Goal: Task Accomplishment & Management: Complete application form

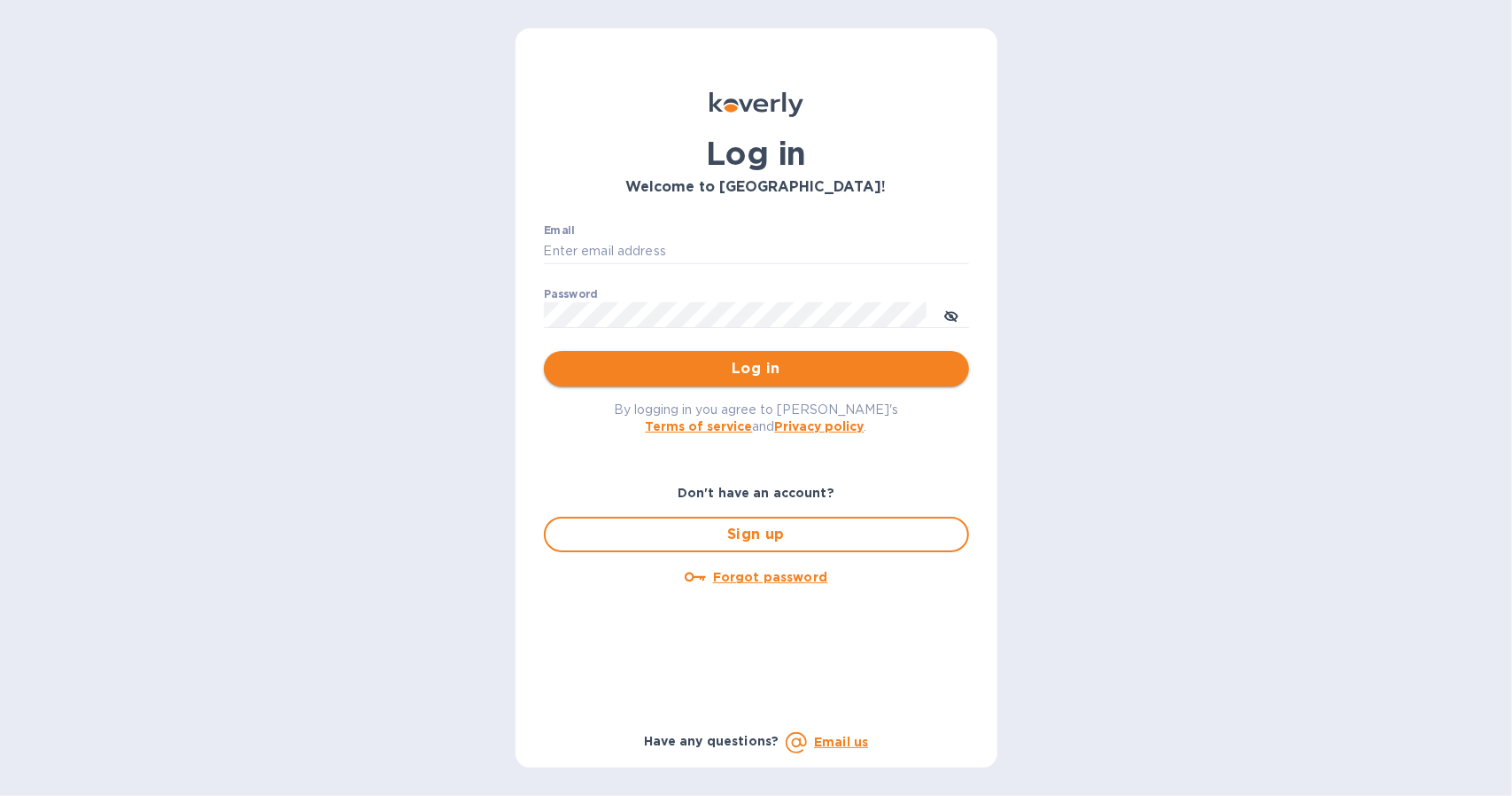
type input "[EMAIL_ADDRESS][DOMAIN_NAME]"
click at [619, 363] on span "Log in" at bounding box center [756, 368] width 397 height 21
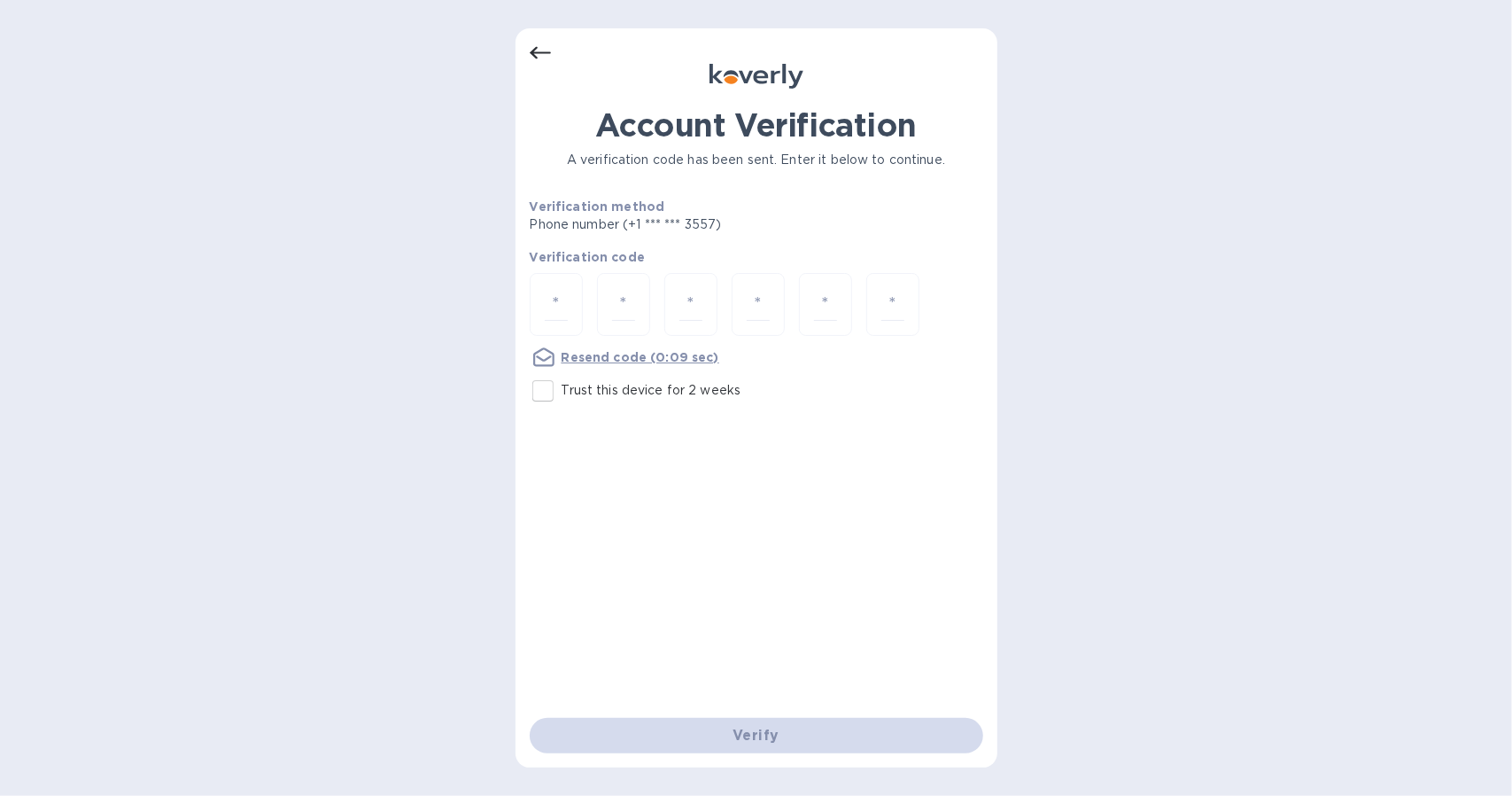
click at [570, 394] on p "Trust this device for 2 weeks" at bounding box center [651, 390] width 180 height 18
click at [562, 394] on input "Trust this device for 2 weeks" at bounding box center [543, 390] width 37 height 37
checkbox input "true"
click at [555, 307] on input "number" at bounding box center [555, 304] width 23 height 33
type input "6"
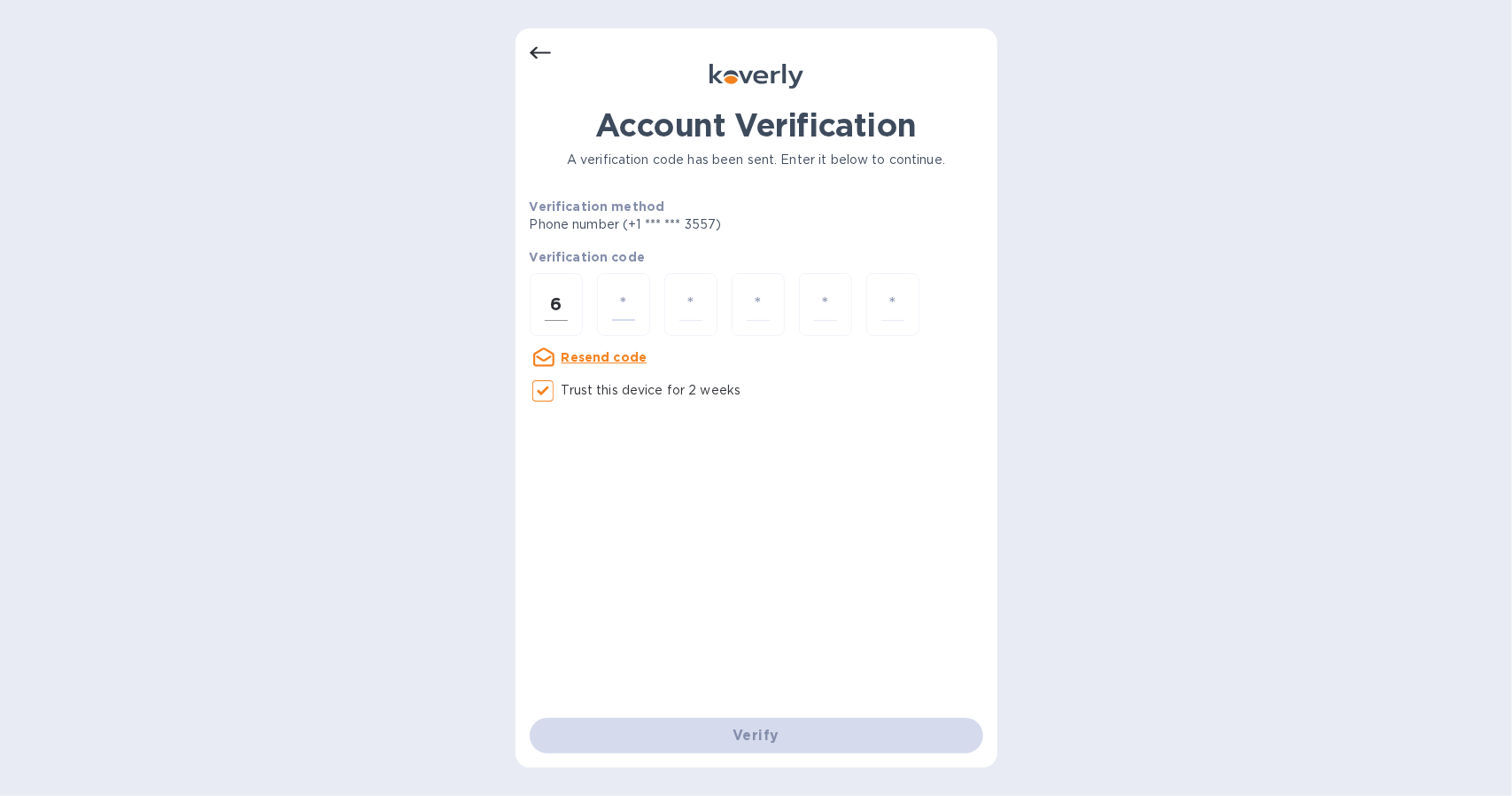
type input "3"
type input "6"
type input "0"
type input "3"
type input "6"
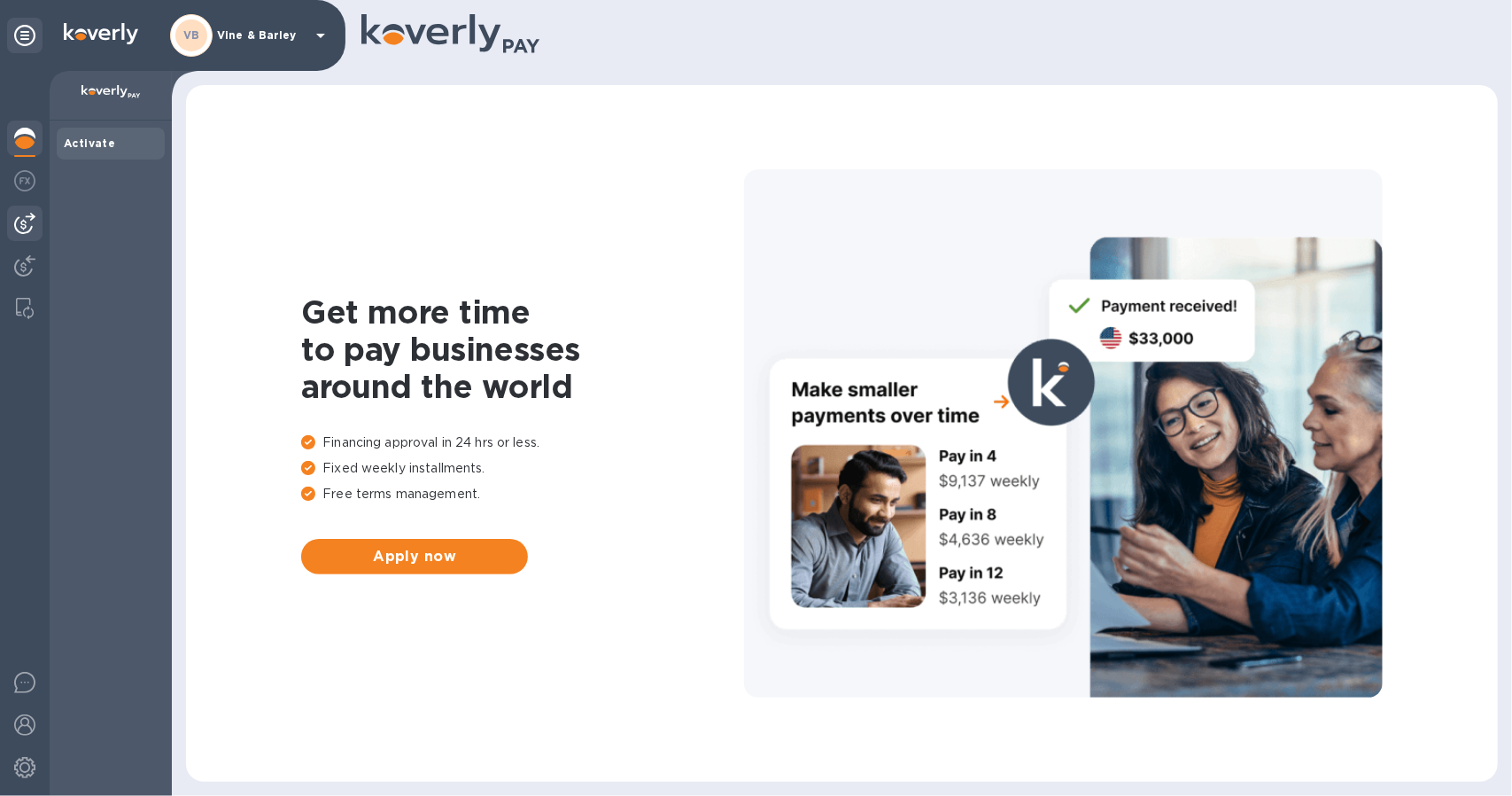
click at [26, 211] on div at bounding box center [25, 223] width 36 height 36
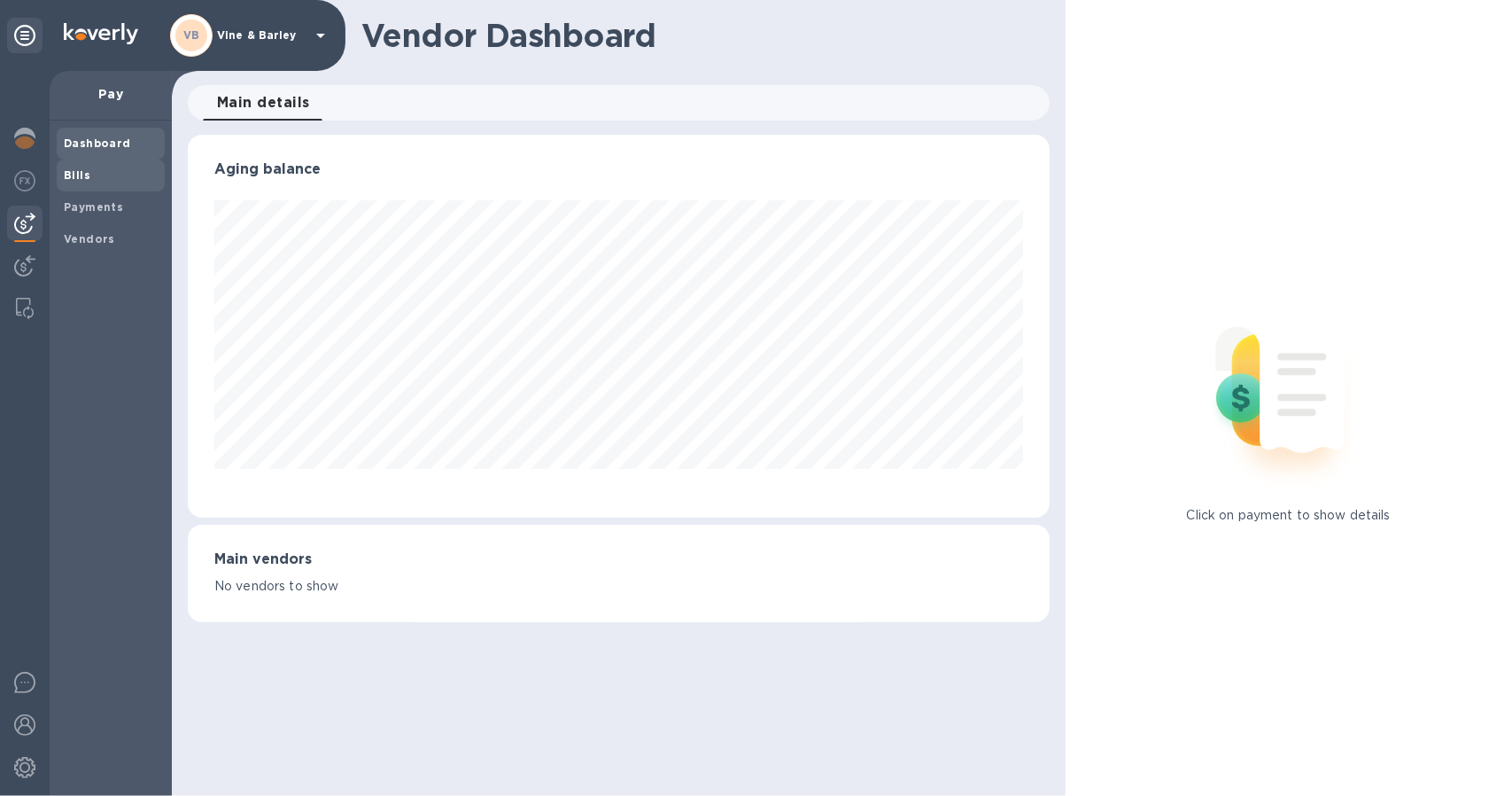
scroll to position [383, 862]
click at [98, 179] on span "Bills" at bounding box center [111, 175] width 94 height 17
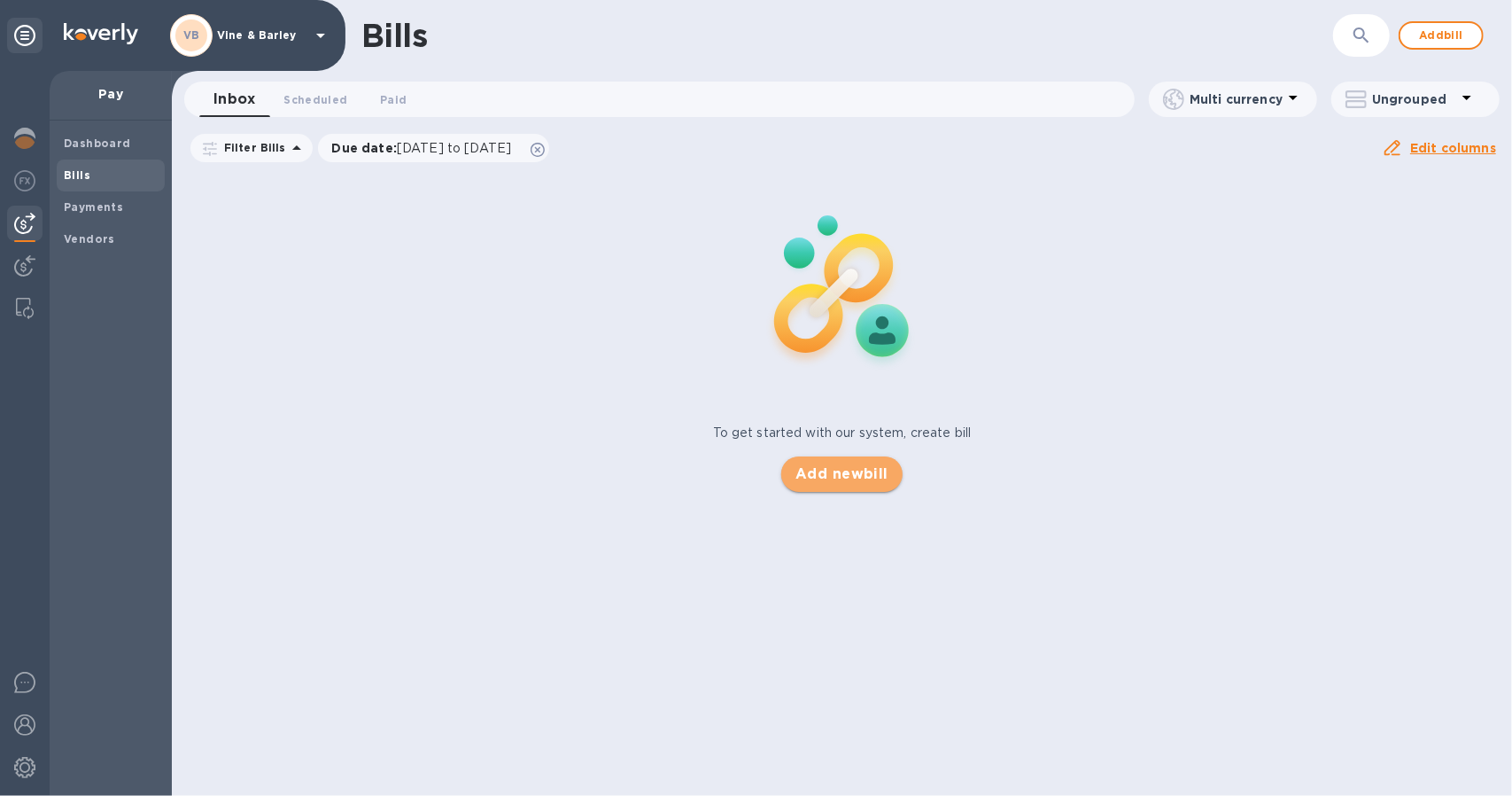
click at [830, 469] on span "Add new bill" at bounding box center [842, 473] width 93 height 21
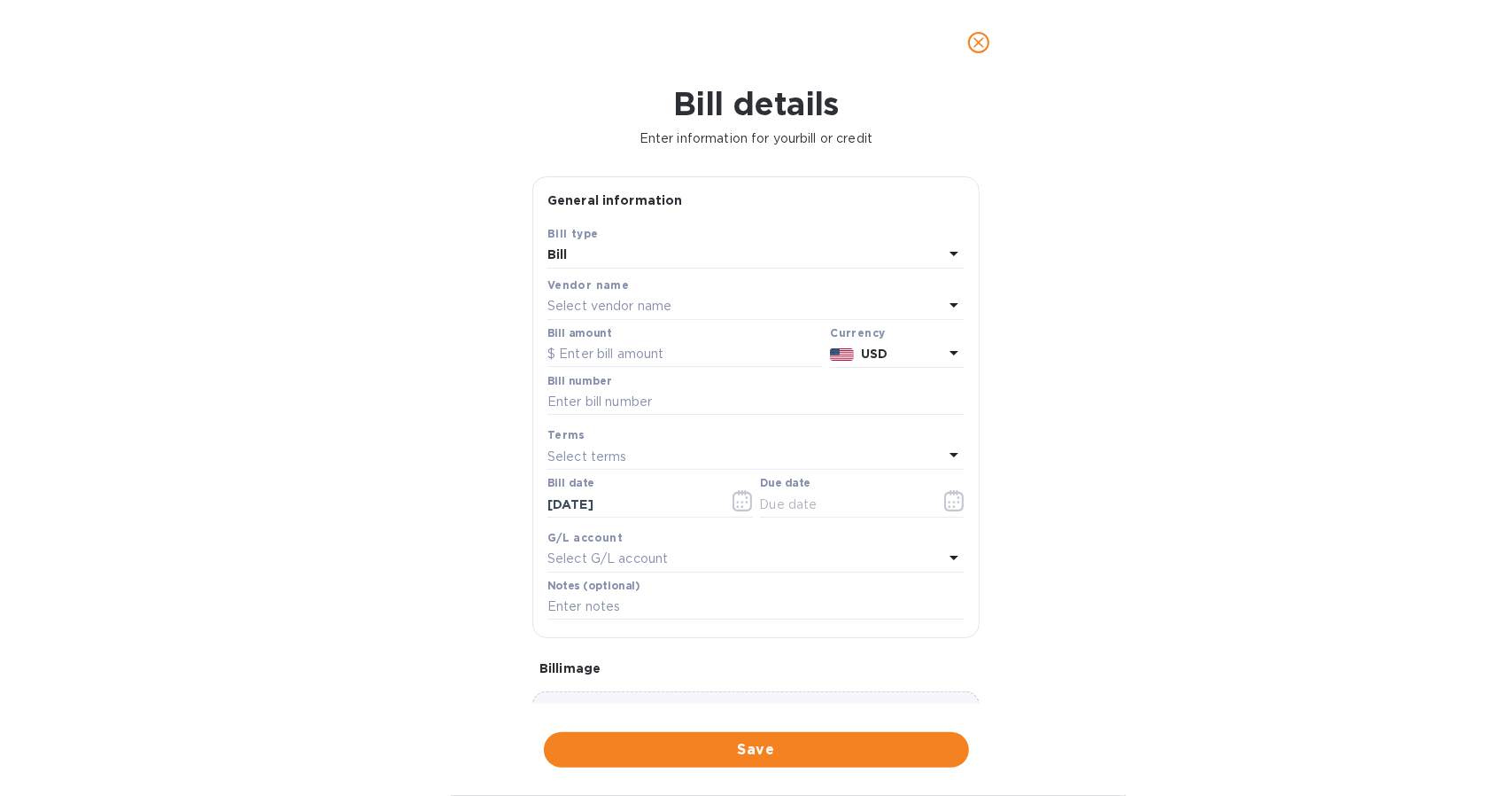
click at [661, 308] on p "Select vendor name" at bounding box center [609, 306] width 124 height 18
click at [645, 402] on p "Zall & Sons" at bounding box center [749, 407] width 375 height 18
click at [624, 357] on input "text" at bounding box center [684, 354] width 275 height 27
paste input "1,234.47"
type input "1,234.47"
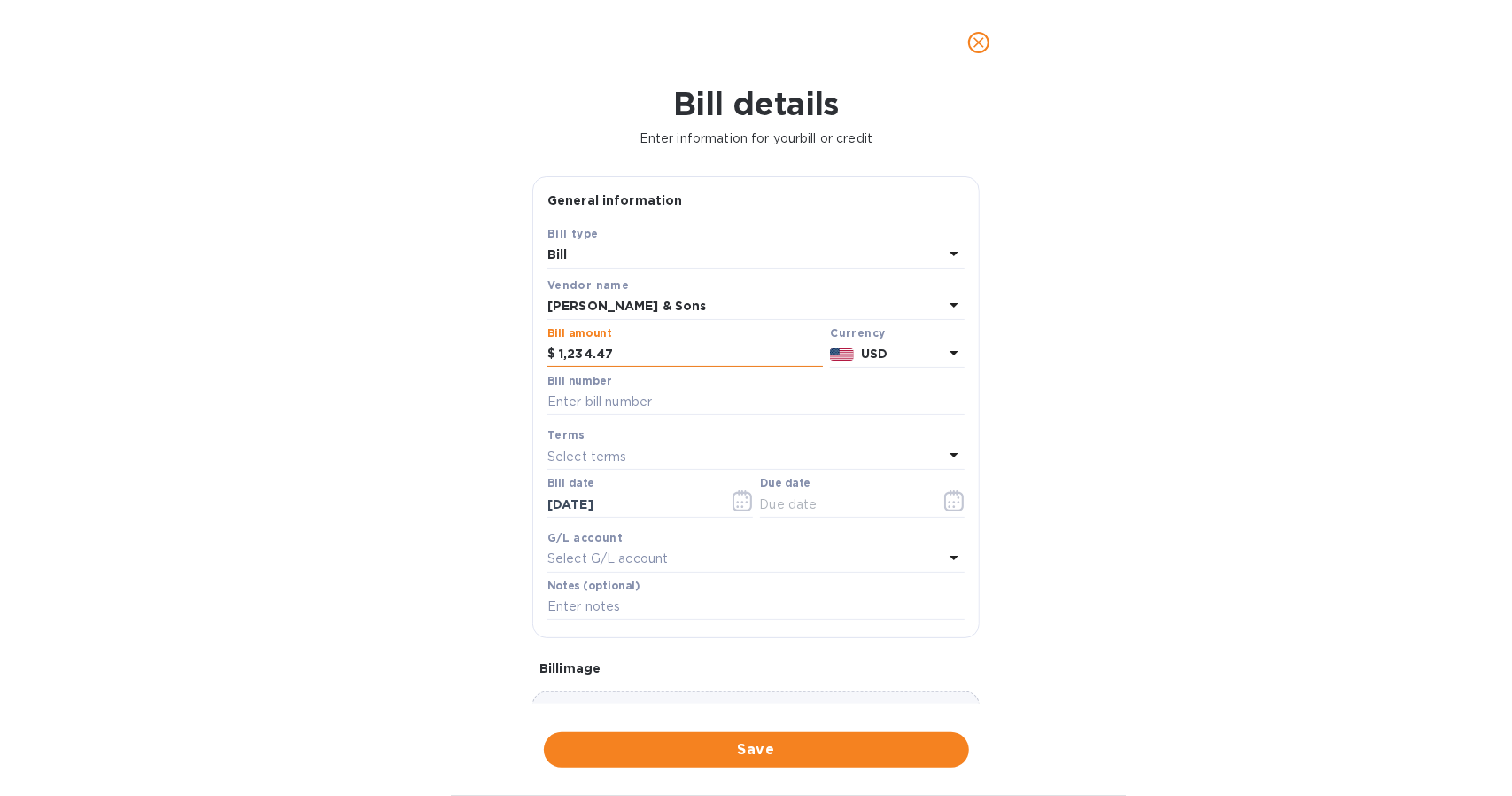
click at [555, 354] on div "$" at bounding box center [553, 354] width 12 height 27
click at [562, 354] on input "1,234.47" at bounding box center [691, 354] width 264 height 27
click at [576, 401] on input "text" at bounding box center [756, 402] width 418 height 27
paste input "214783"
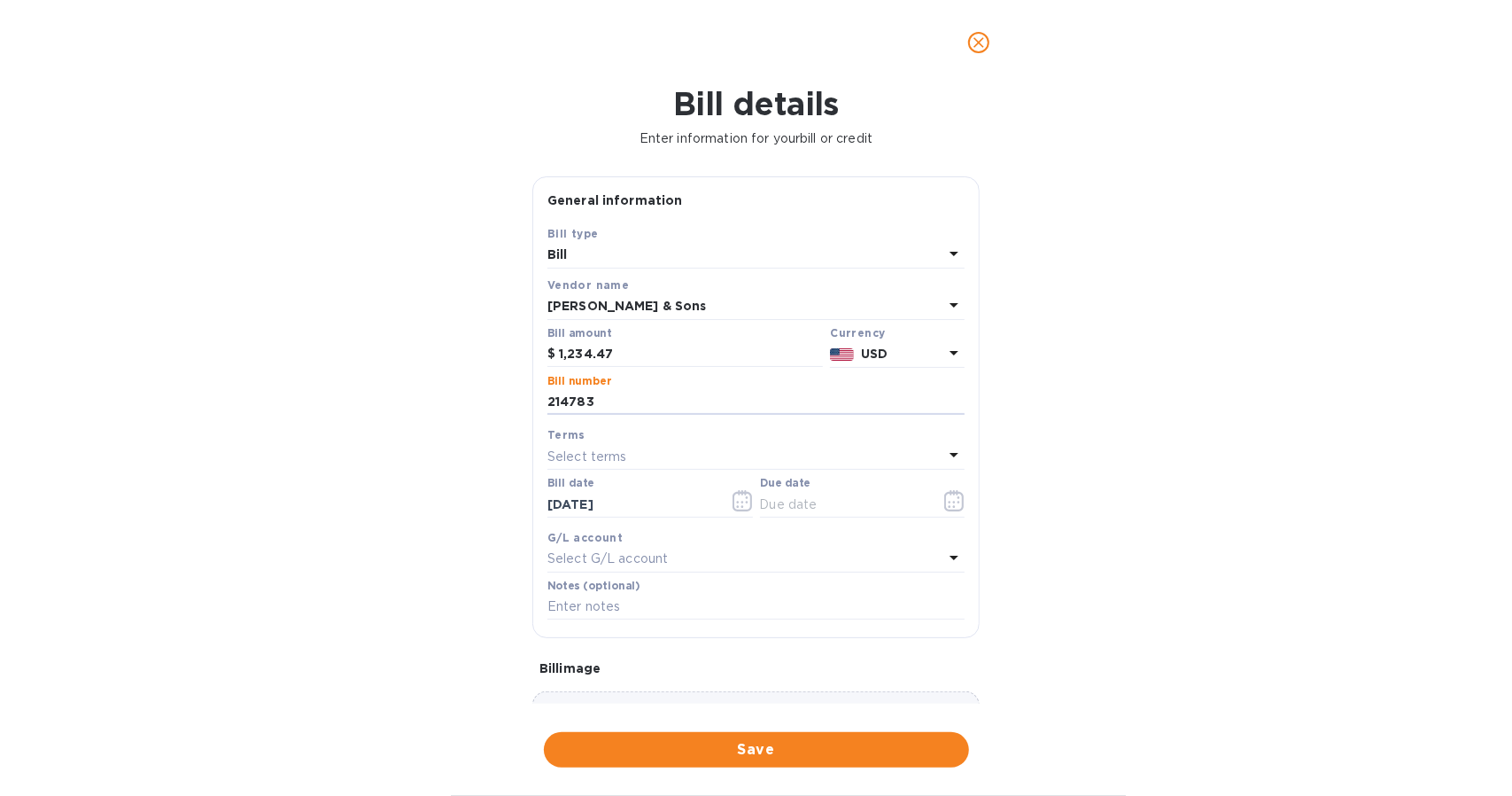
type input "214783"
click at [677, 450] on div "Select terms" at bounding box center [745, 456] width 396 height 25
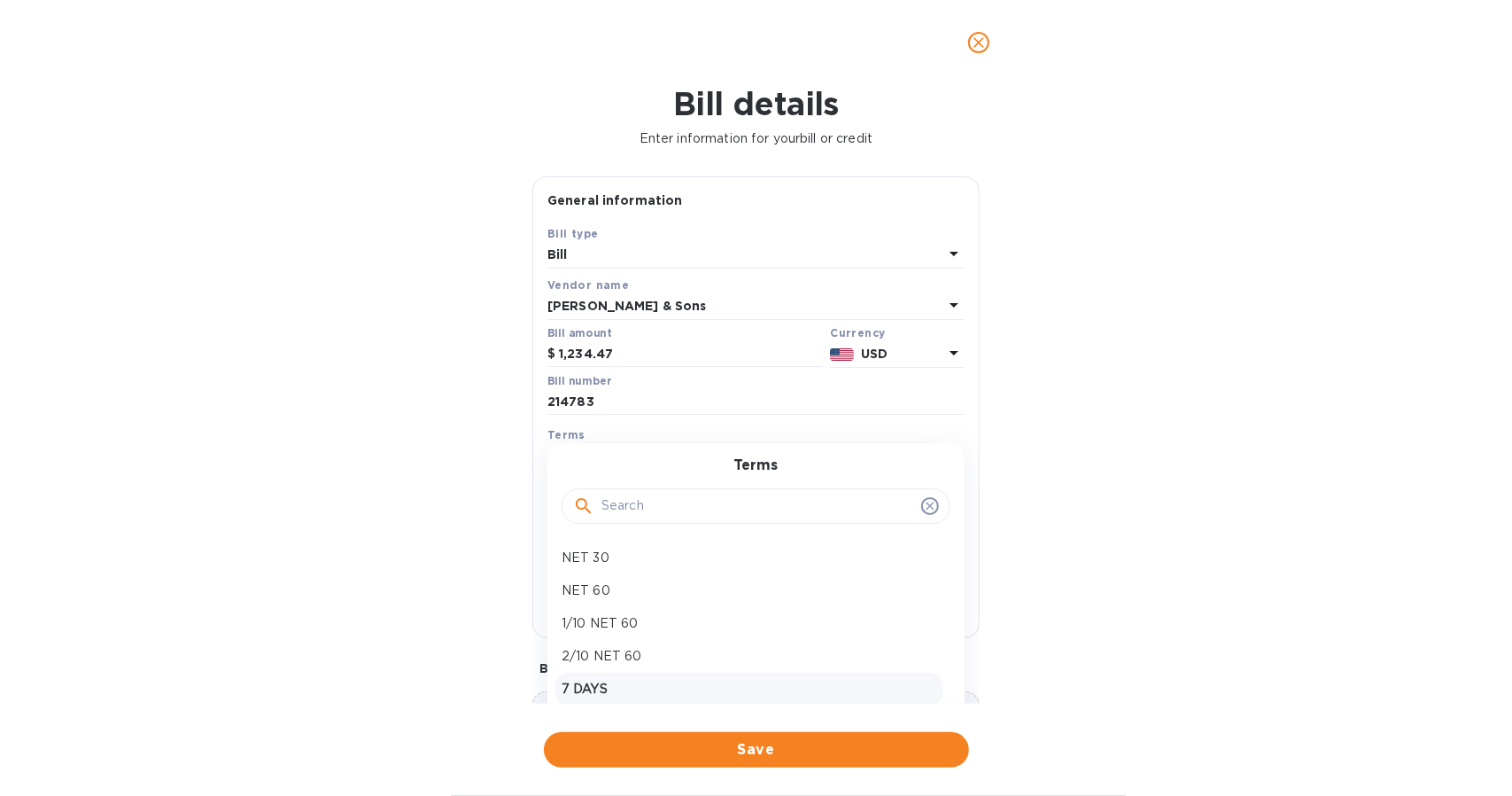
click at [630, 680] on p "7 DAYS" at bounding box center [749, 689] width 375 height 18
type input "09/23/2025"
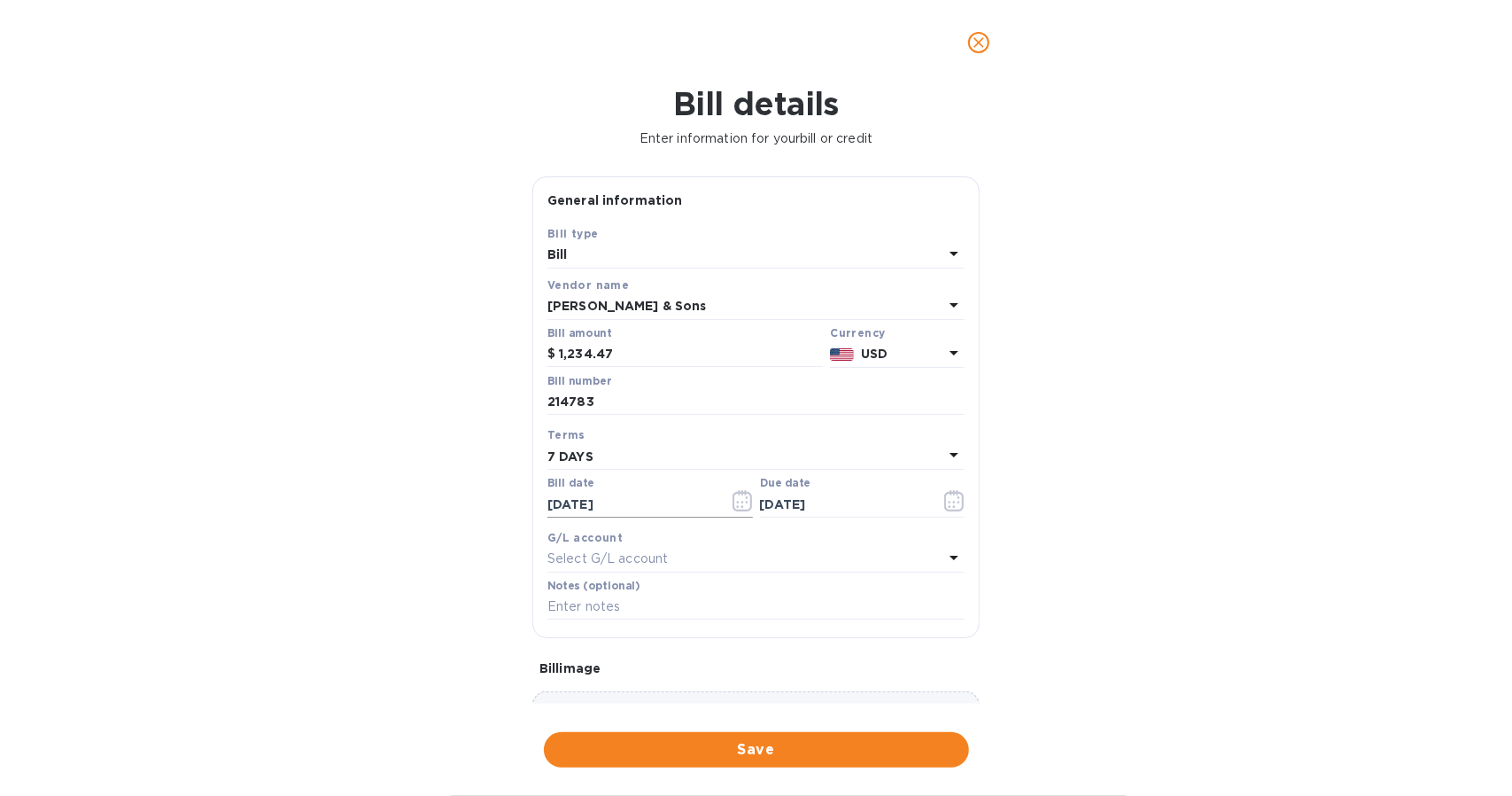
click at [622, 503] on input "09/16/2025" at bounding box center [630, 504] width 167 height 27
click at [742, 500] on icon "button" at bounding box center [743, 500] width 20 height 21
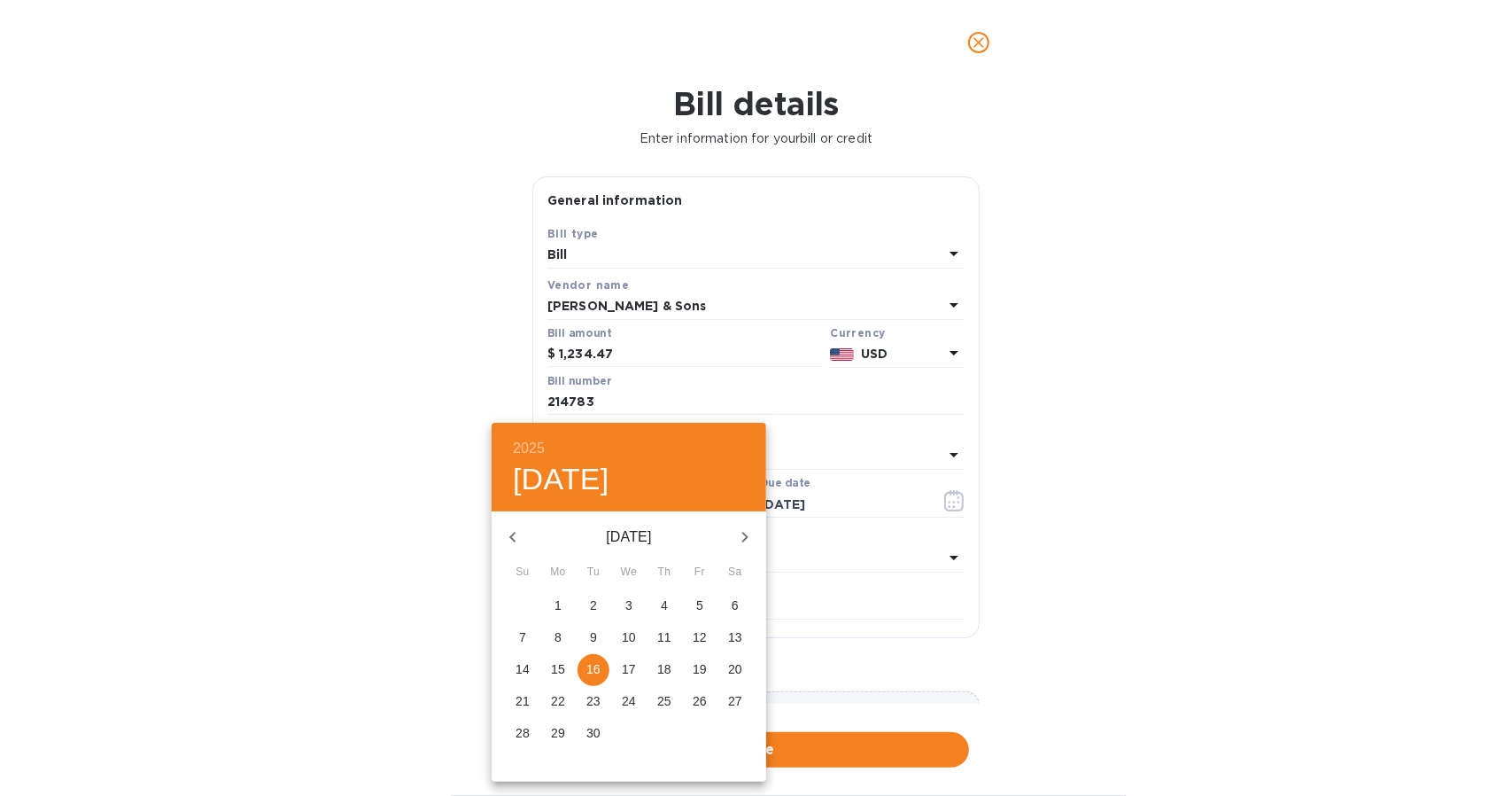
click at [700, 637] on p "12" at bounding box center [700, 636] width 15 height 17
type input "09/12/2025"
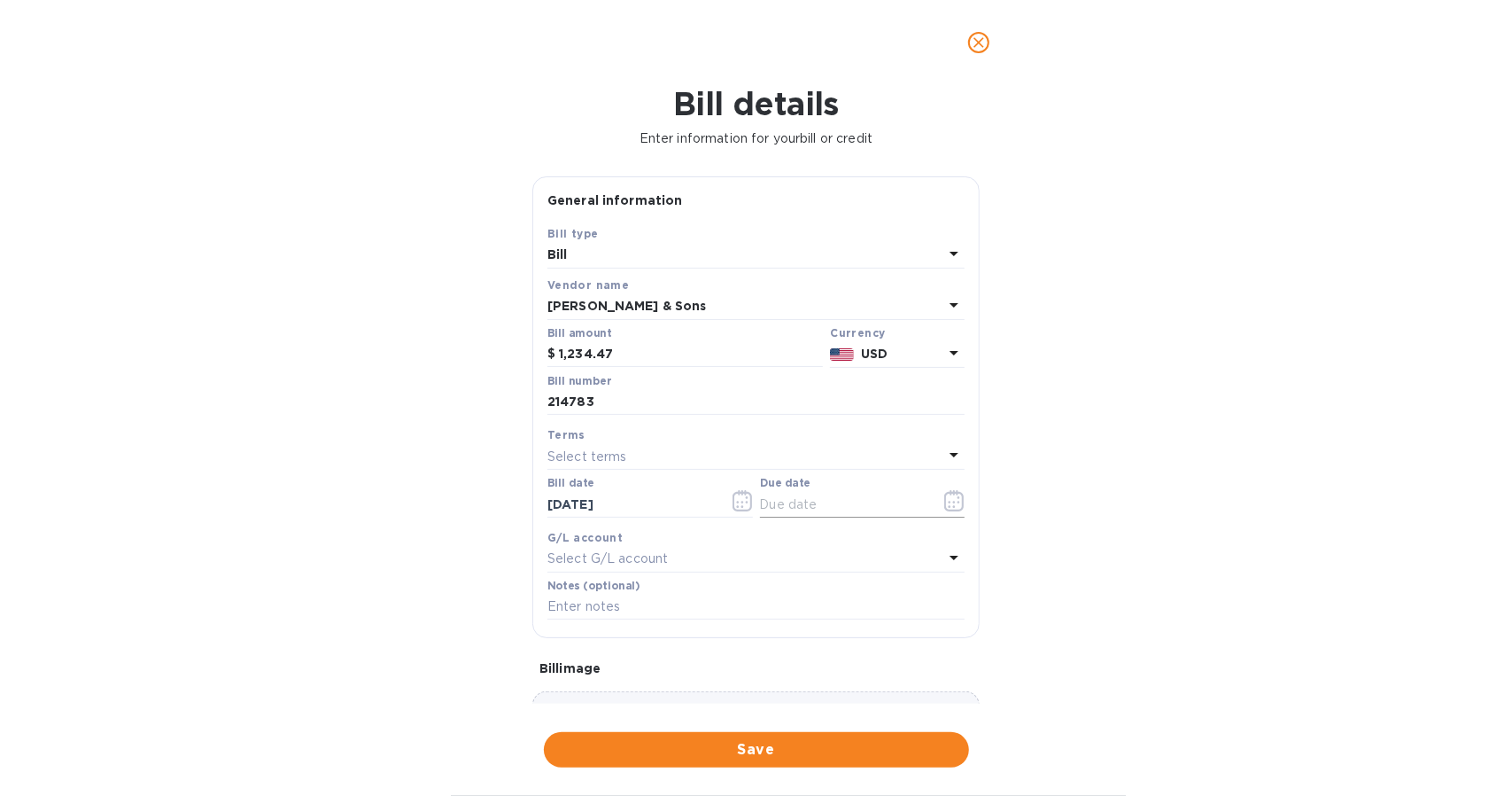
click at [949, 504] on icon "button" at bounding box center [954, 500] width 20 height 21
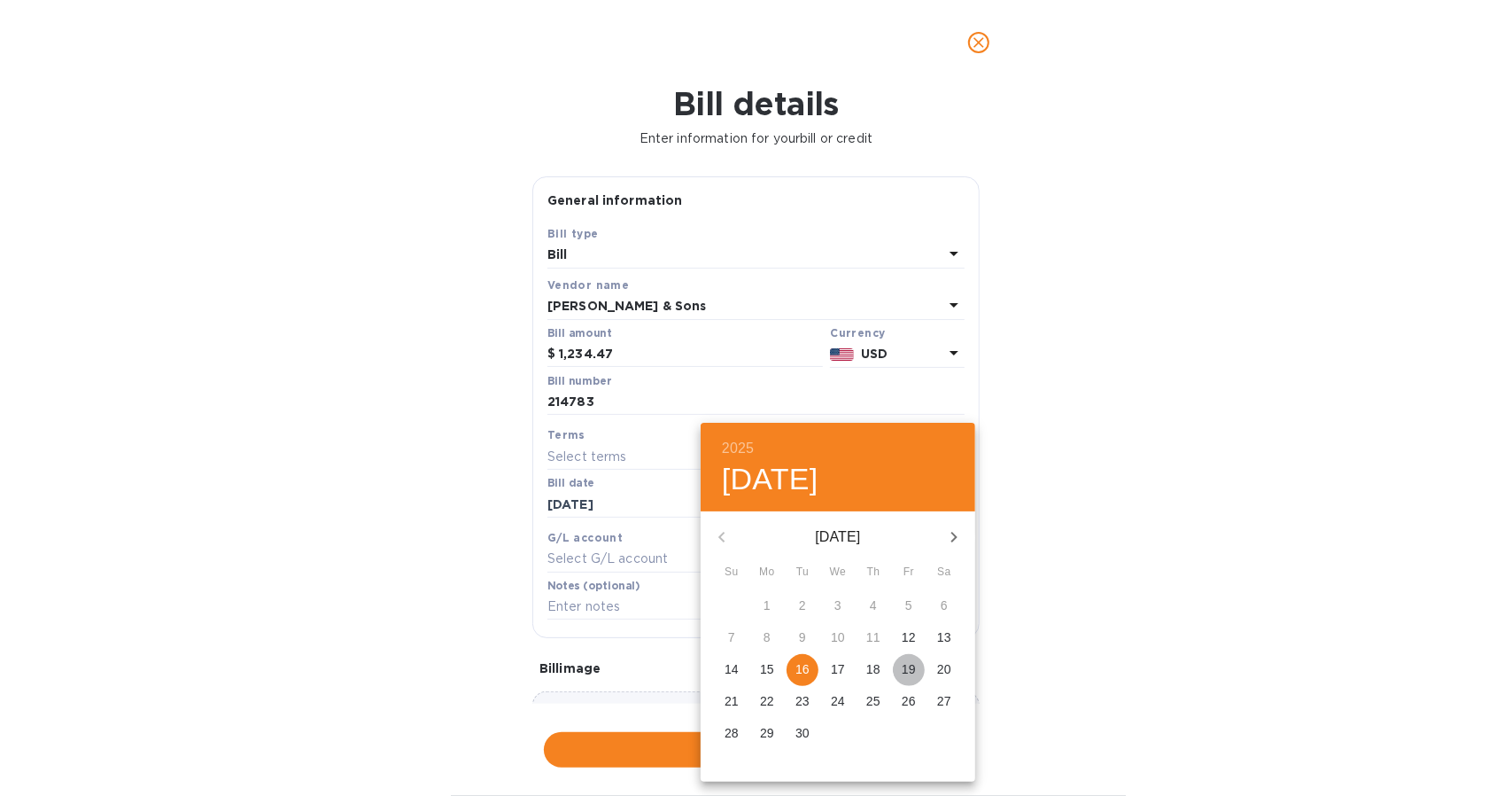
click at [915, 676] on p "19" at bounding box center [909, 668] width 15 height 17
type input "09/19/2025"
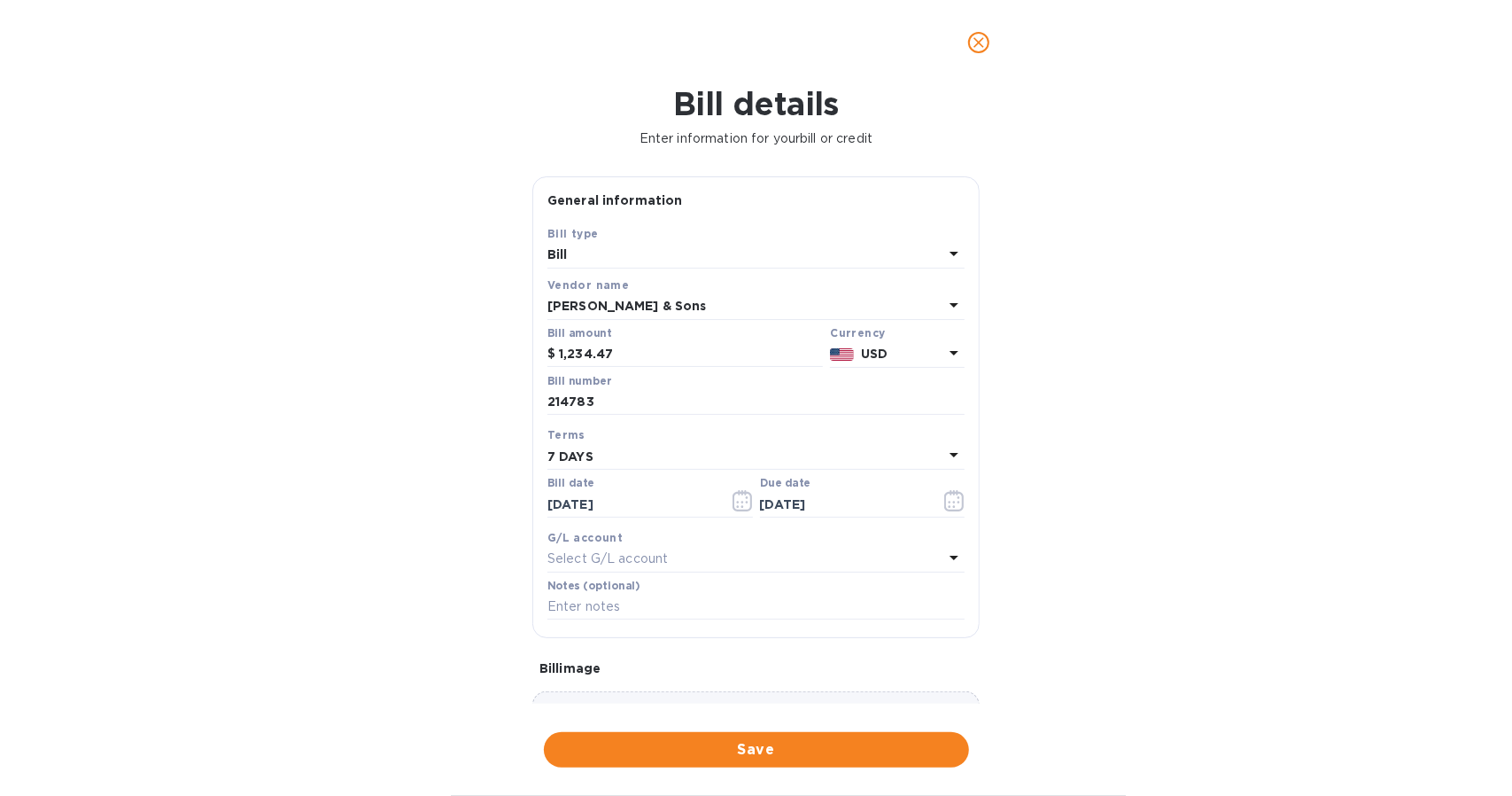
scroll to position [136, 0]
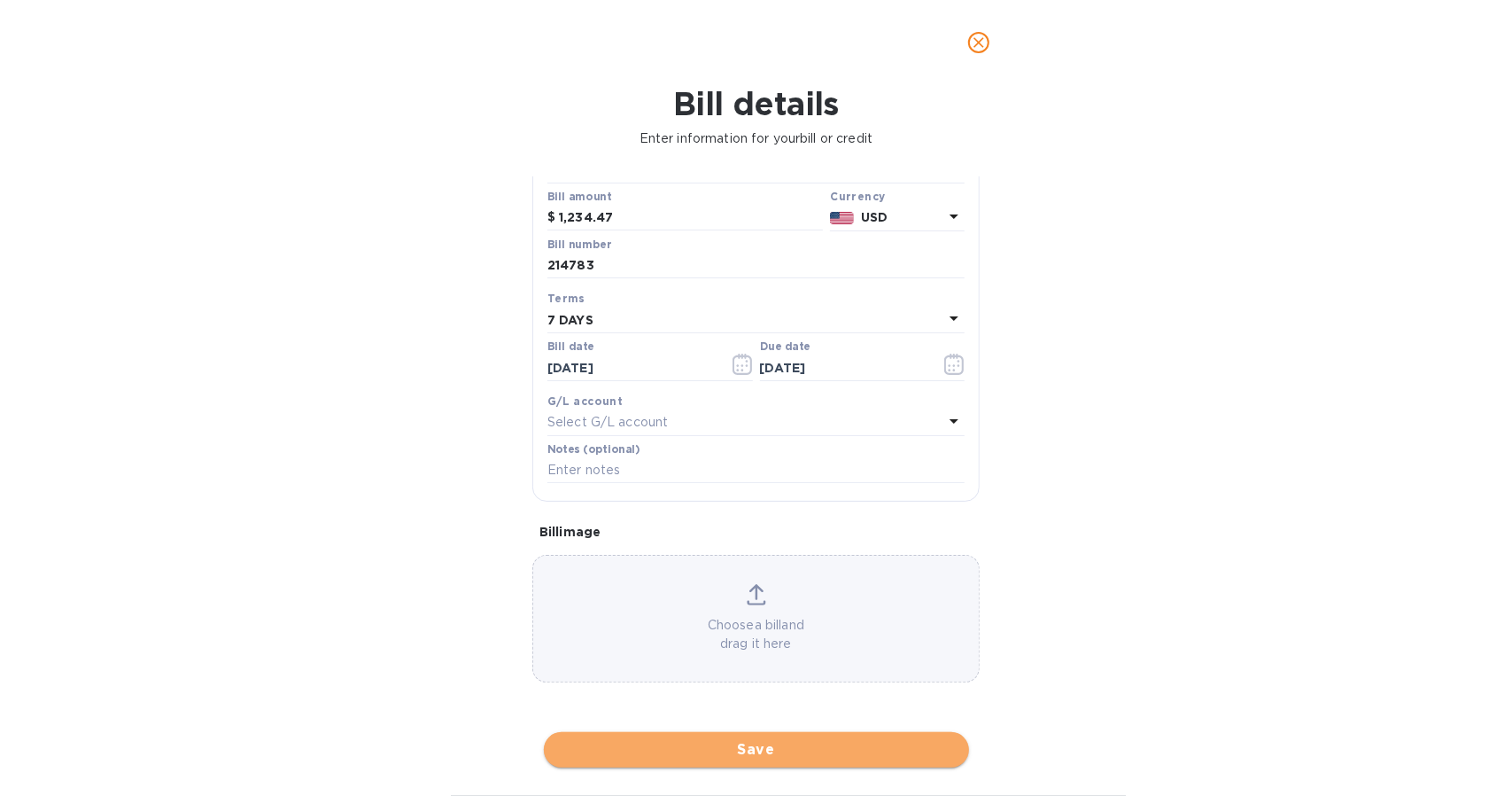
click at [685, 739] on span "Save" at bounding box center [756, 749] width 397 height 21
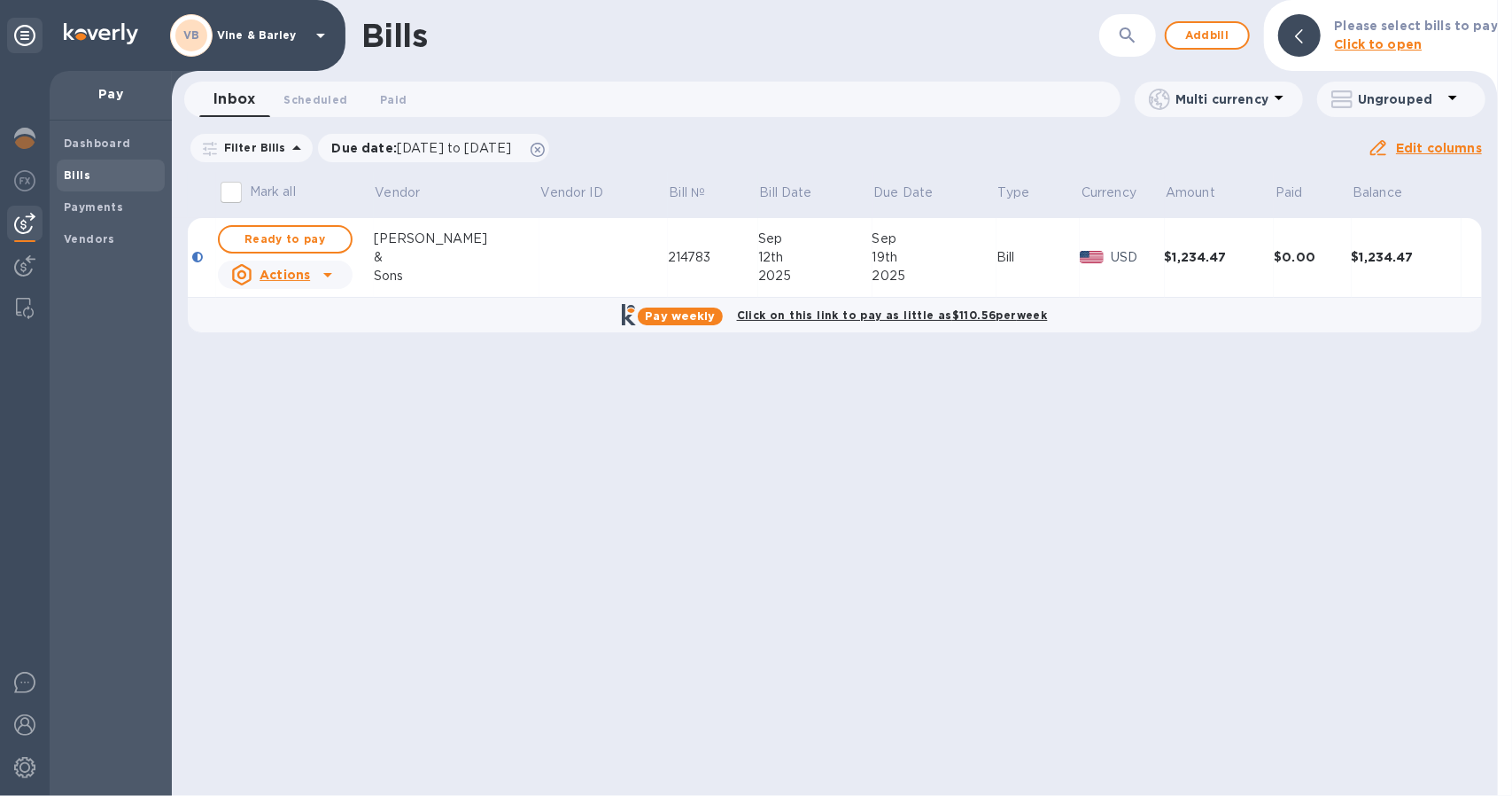
click at [241, 194] on input "Mark all" at bounding box center [231, 192] width 37 height 37
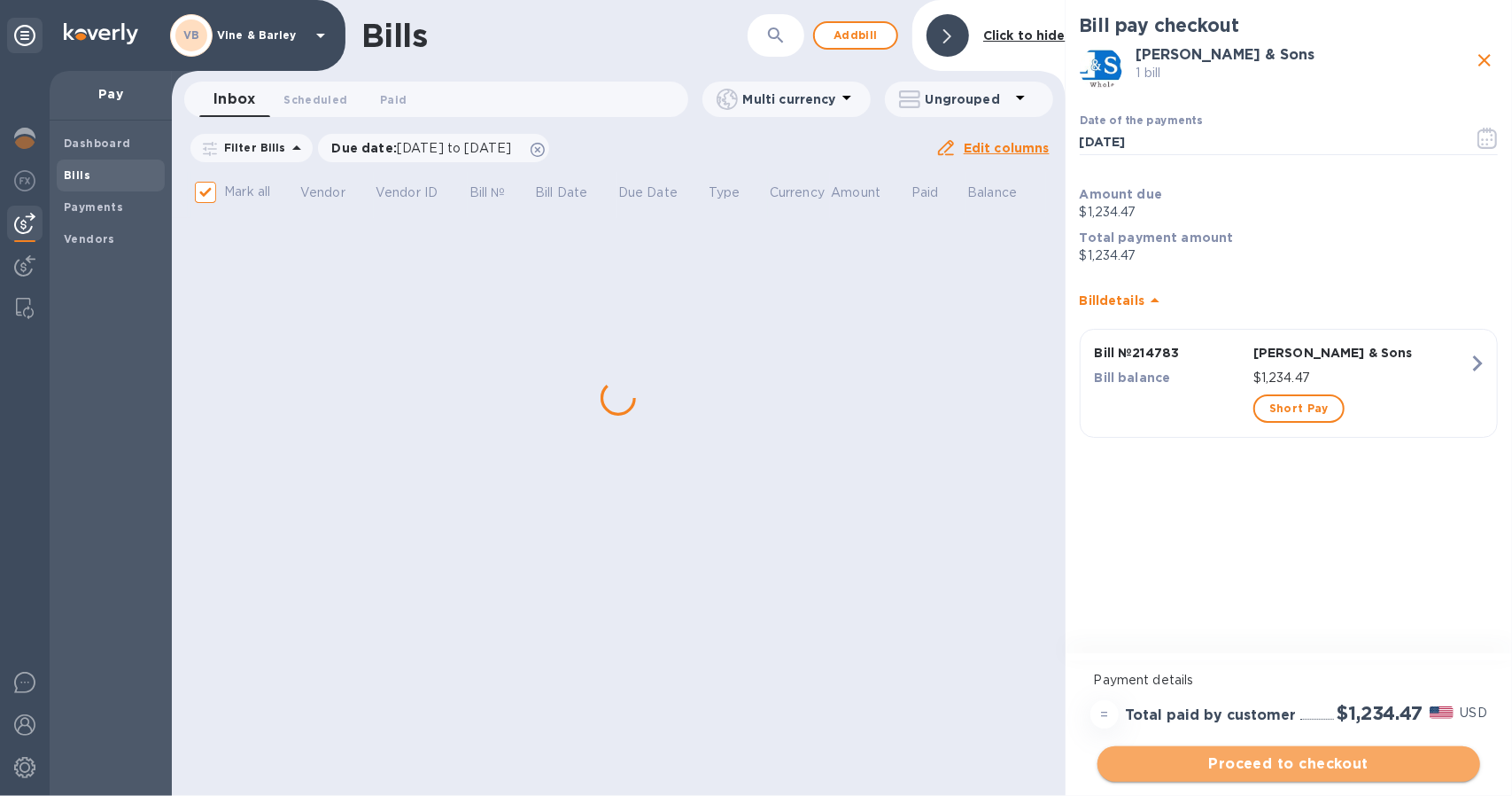
click at [1169, 757] on span "Proceed to checkout" at bounding box center [1289, 763] width 354 height 21
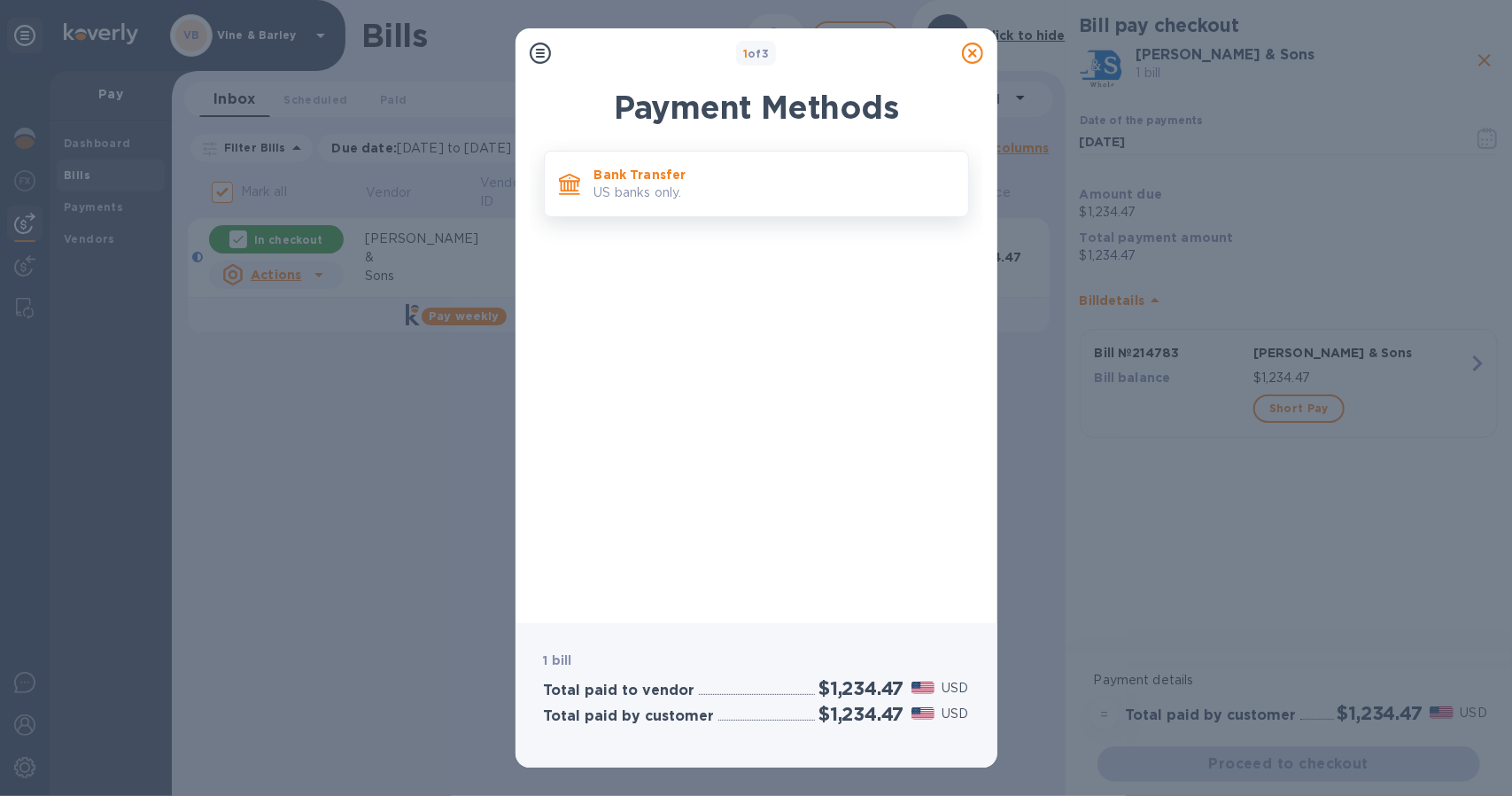
click at [622, 160] on div "Bank Transfer US banks only." at bounding box center [774, 184] width 374 height 50
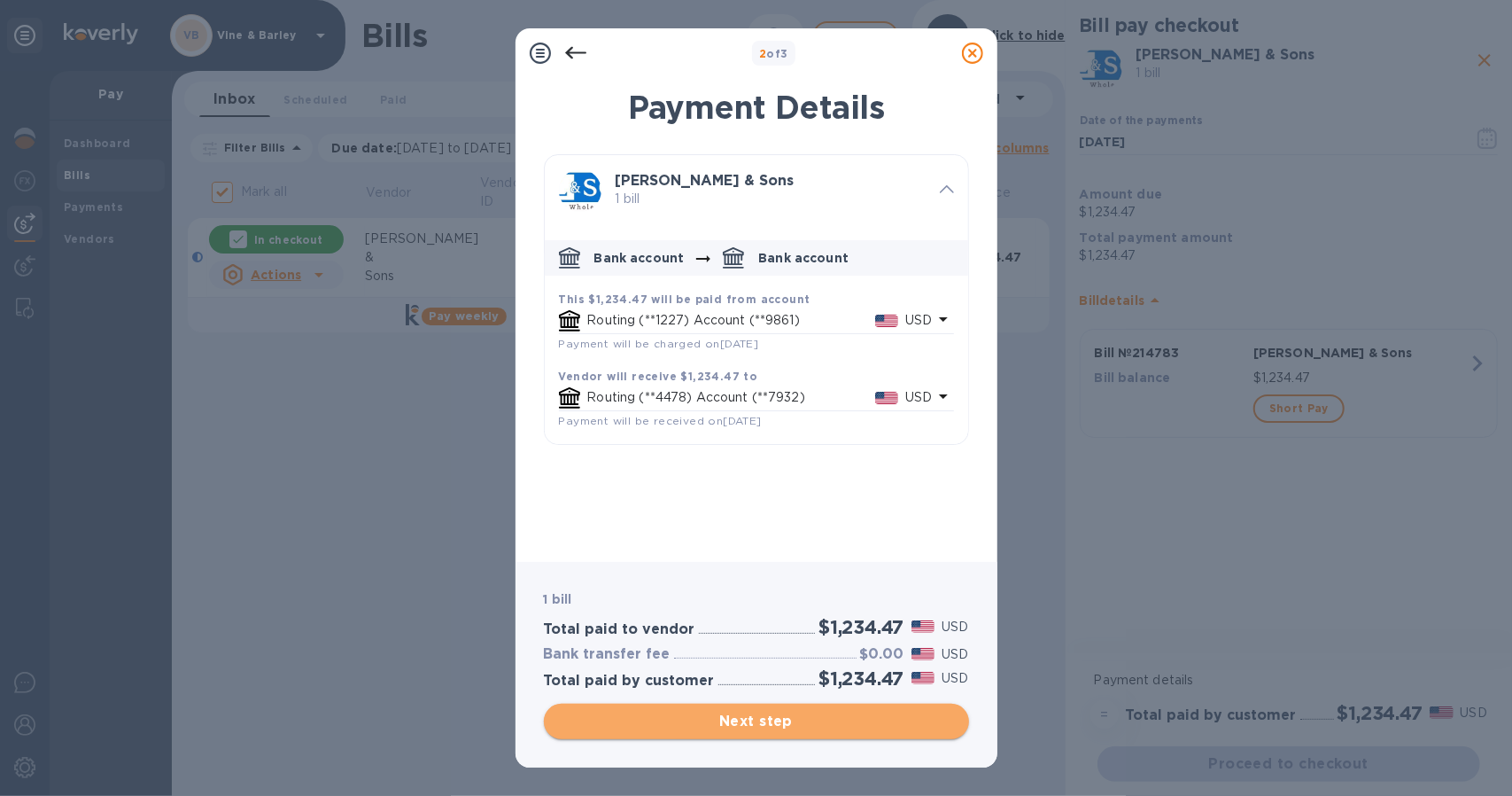
click at [728, 721] on span "Next step" at bounding box center [756, 720] width 397 height 21
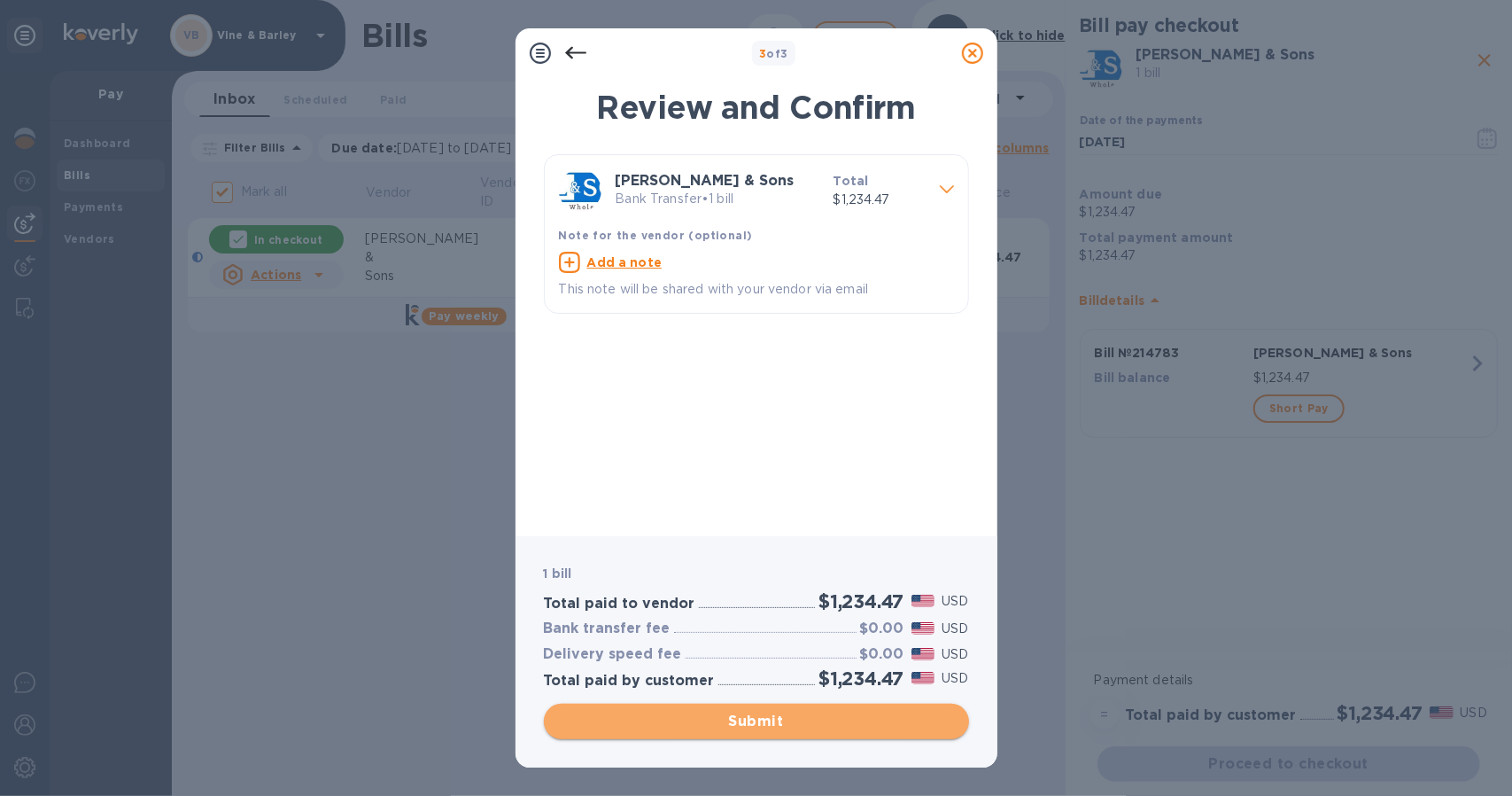
click at [730, 717] on span "Submit" at bounding box center [756, 720] width 397 height 21
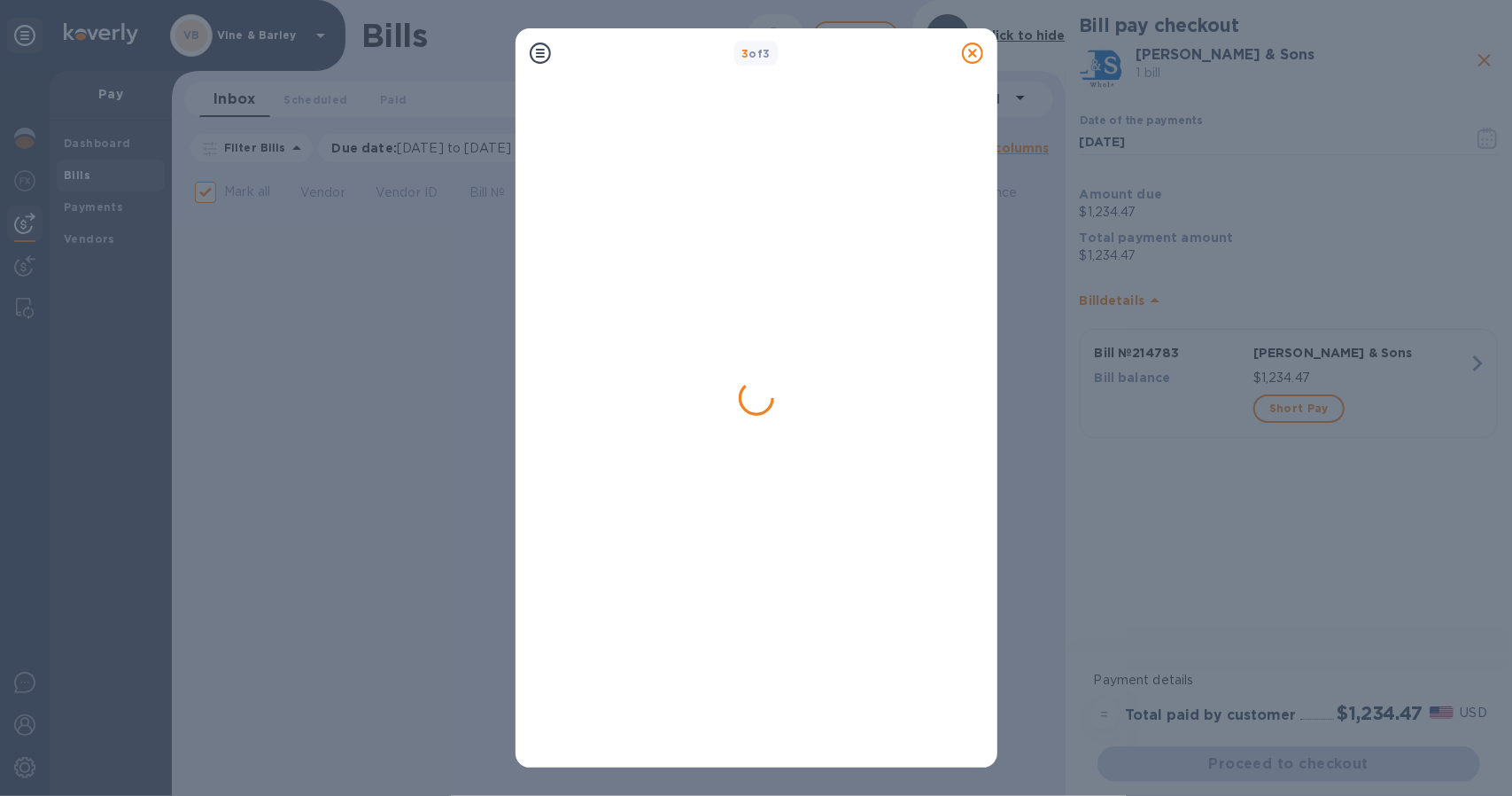
checkbox input "false"
